Goal: Information Seeking & Learning: Find specific fact

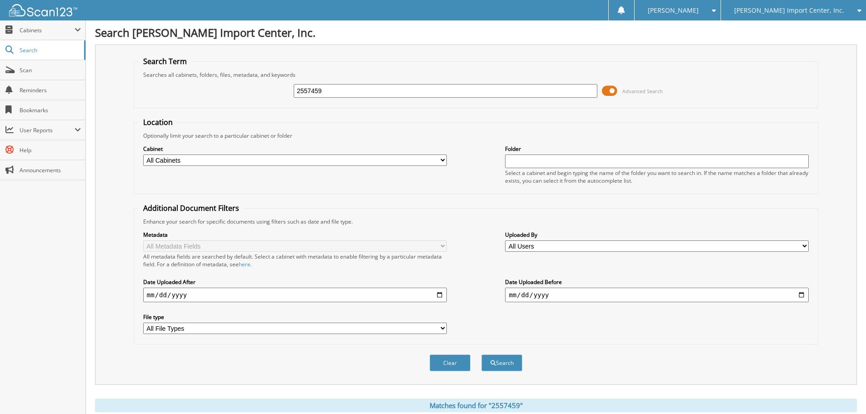
drag, startPoint x: 305, startPoint y: 89, endPoint x: 150, endPoint y: 75, distance: 155.2
click at [197, 95] on div "2557459 Advanced Search" at bounding box center [476, 91] width 674 height 25
type input "9"
type input "2555818"
click at [481, 354] on button "Search" at bounding box center [501, 362] width 41 height 17
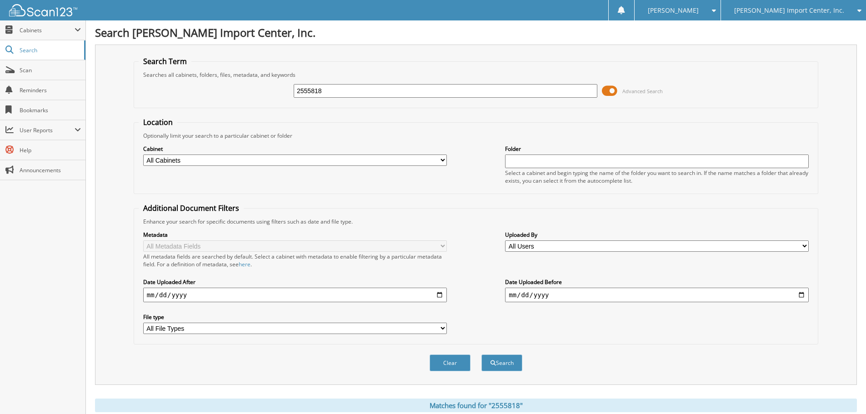
click at [333, 94] on input "2555818" at bounding box center [446, 91] width 304 height 14
type input "2555828"
click at [481, 354] on button "Search" at bounding box center [501, 362] width 41 height 17
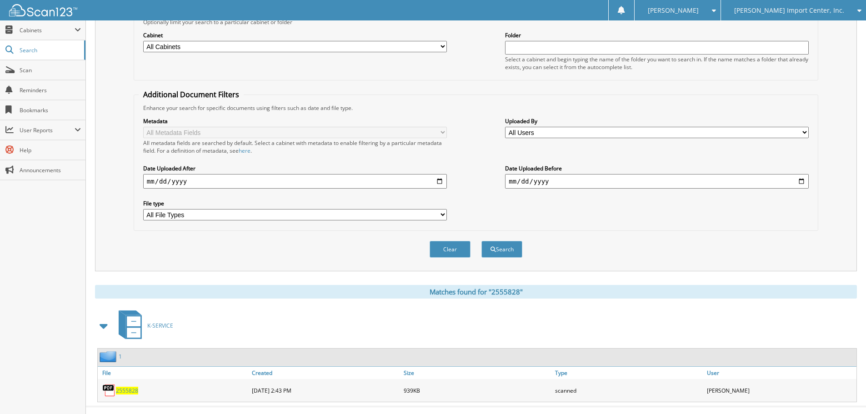
scroll to position [129, 0]
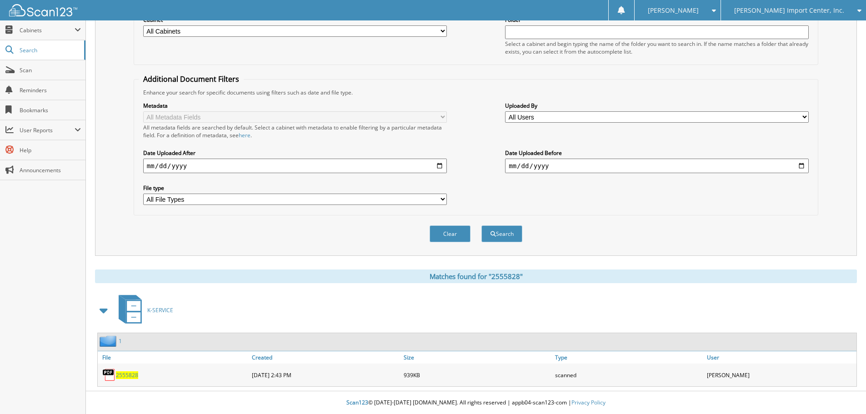
click at [129, 373] on span "2555828" at bounding box center [127, 375] width 22 height 8
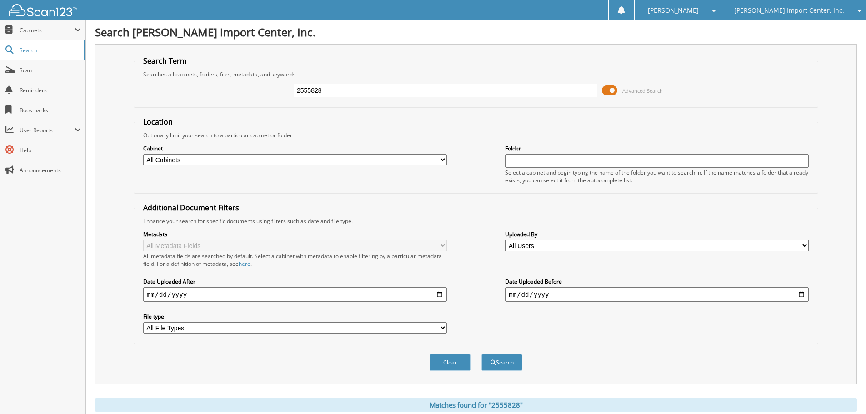
scroll to position [0, 0]
click at [325, 89] on input "2555828" at bounding box center [446, 91] width 304 height 14
type input "2558818"
click at [481, 354] on button "Search" at bounding box center [501, 362] width 41 height 17
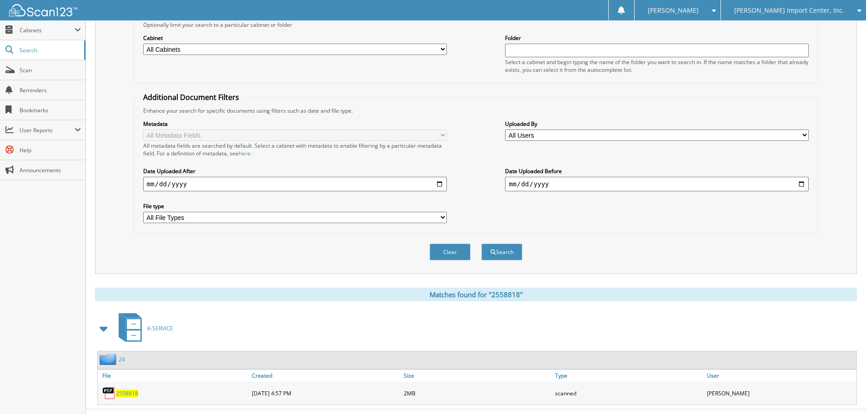
scroll to position [129, 0]
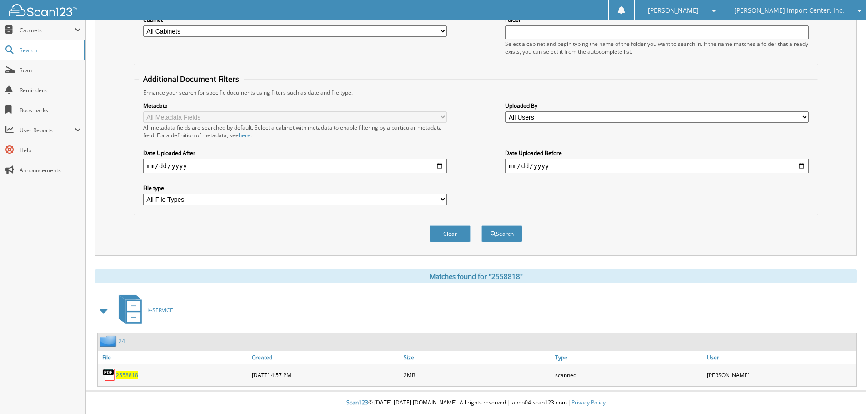
click at [134, 378] on span "2558818" at bounding box center [127, 375] width 22 height 8
